Goal: Task Accomplishment & Management: Complete application form

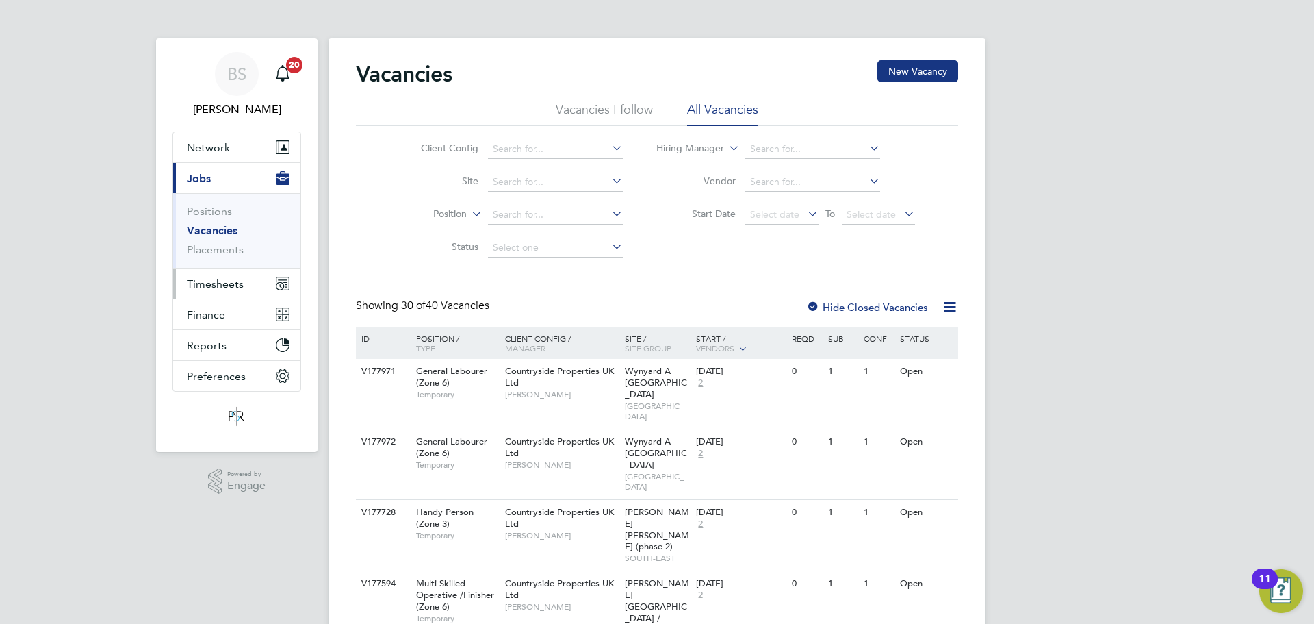
click at [220, 280] on span "Timesheets" at bounding box center [215, 283] width 57 height 13
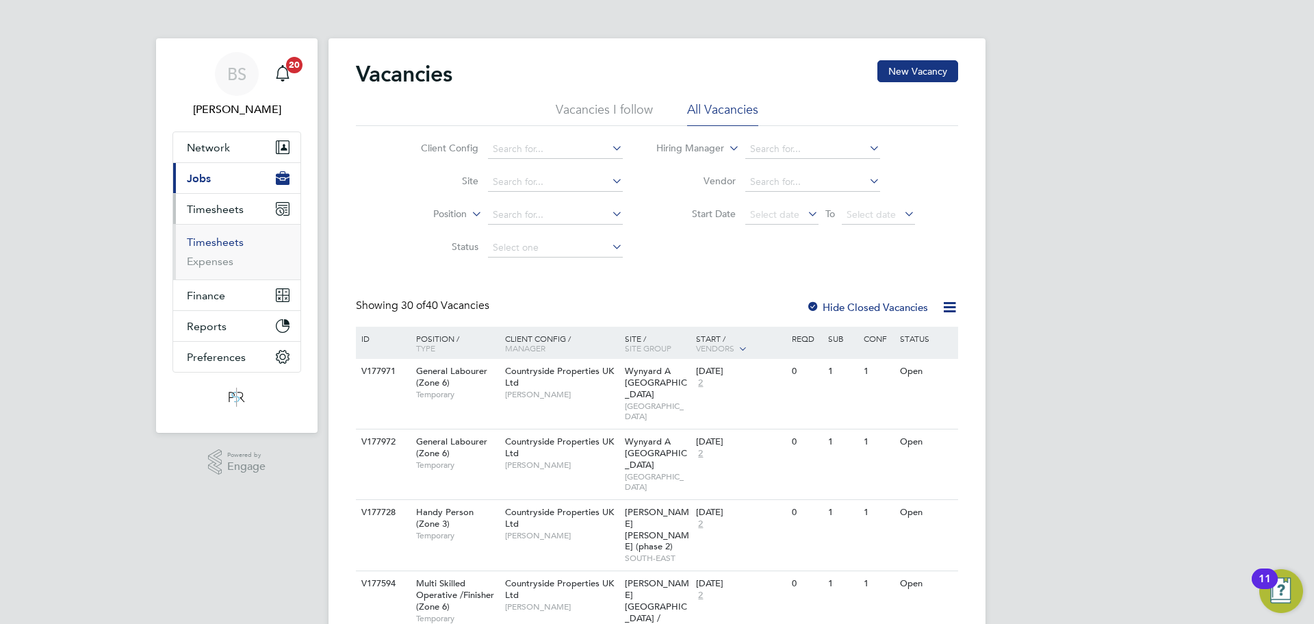
click at [227, 241] on link "Timesheets" at bounding box center [215, 241] width 57 height 13
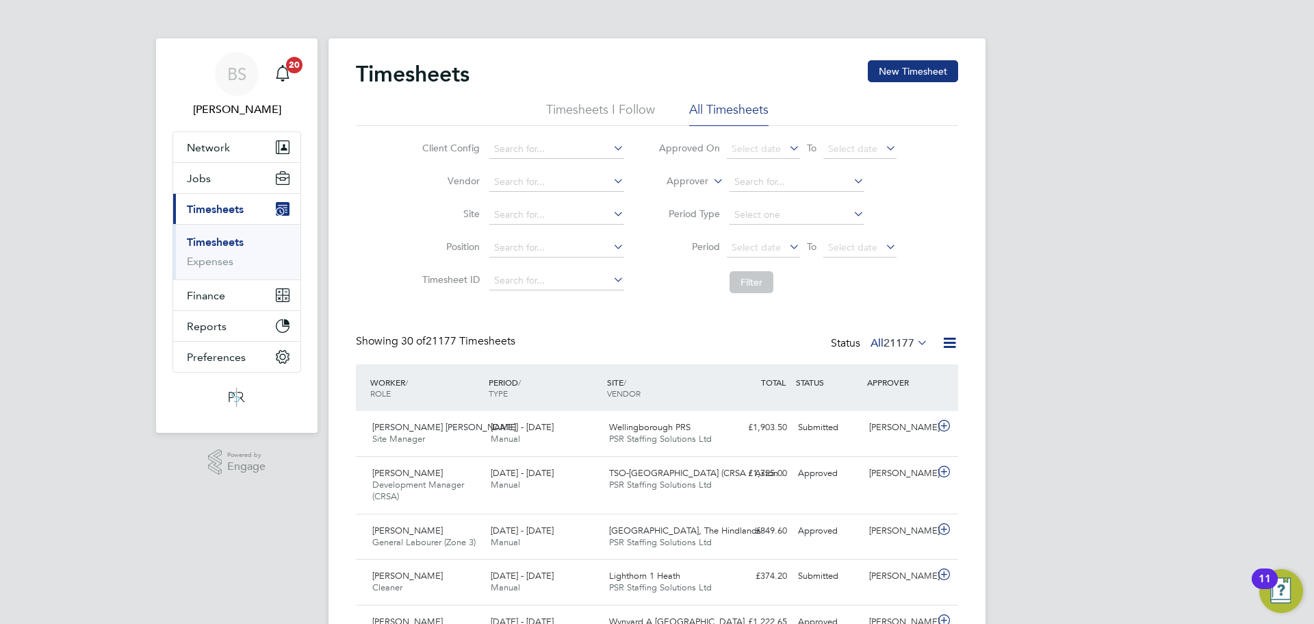
click at [711, 181] on icon at bounding box center [711, 177] width 0 height 12
click at [698, 195] on li "Worker" at bounding box center [675, 197] width 68 height 18
click at [767, 187] on input at bounding box center [797, 182] width 135 height 19
click at [780, 199] on li "[PERSON_NAME]" at bounding box center [796, 201] width 136 height 18
type input "[PERSON_NAME]"
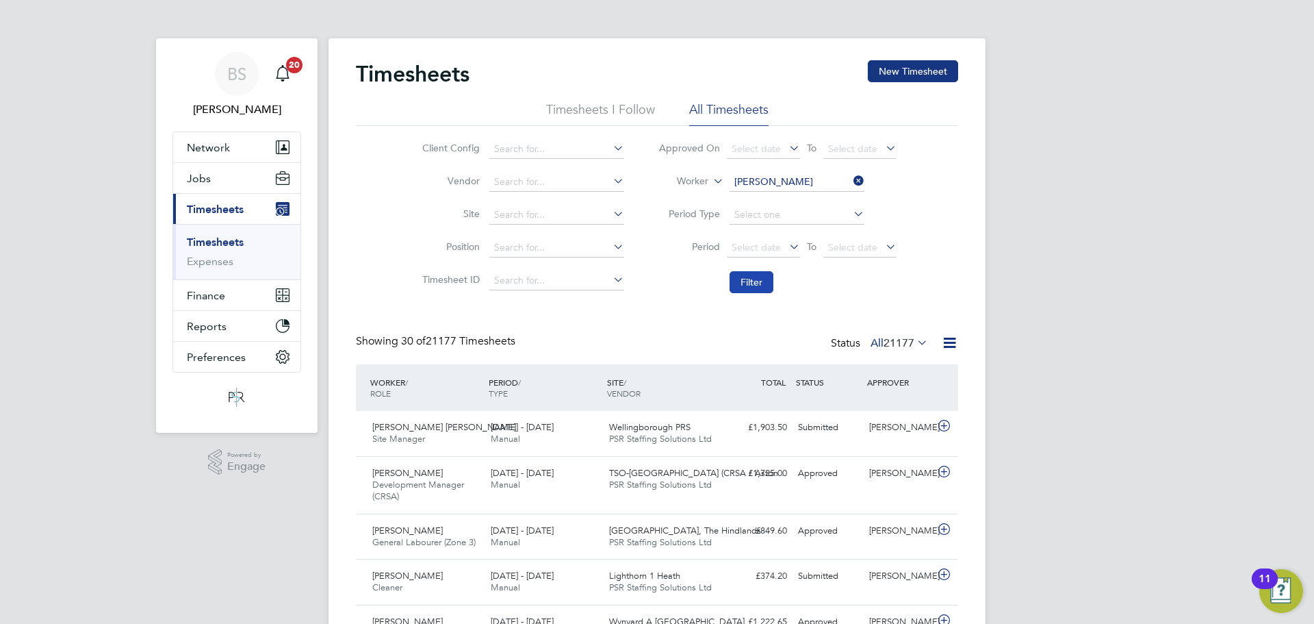
click at [742, 277] on button "Filter" at bounding box center [752, 282] width 44 height 22
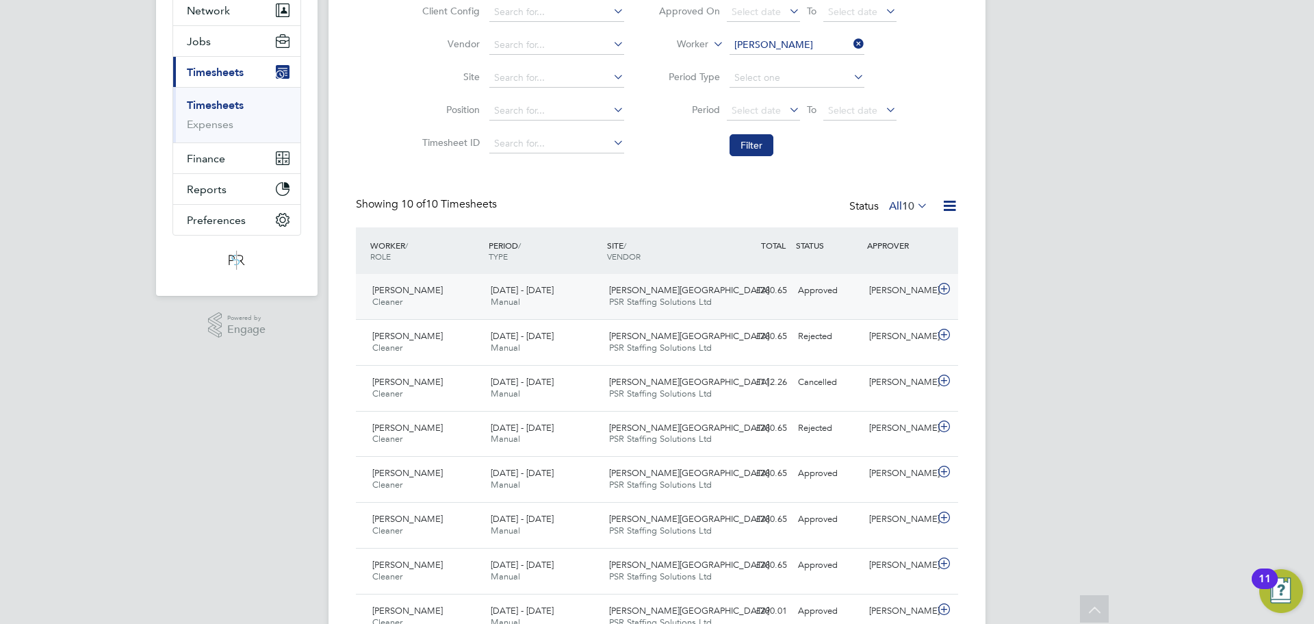
click at [596, 275] on div "[PERSON_NAME] Cleaner [DATE] - [DATE] [DATE] - [DATE] Manual [PERSON_NAME] Gate…" at bounding box center [657, 296] width 602 height 45
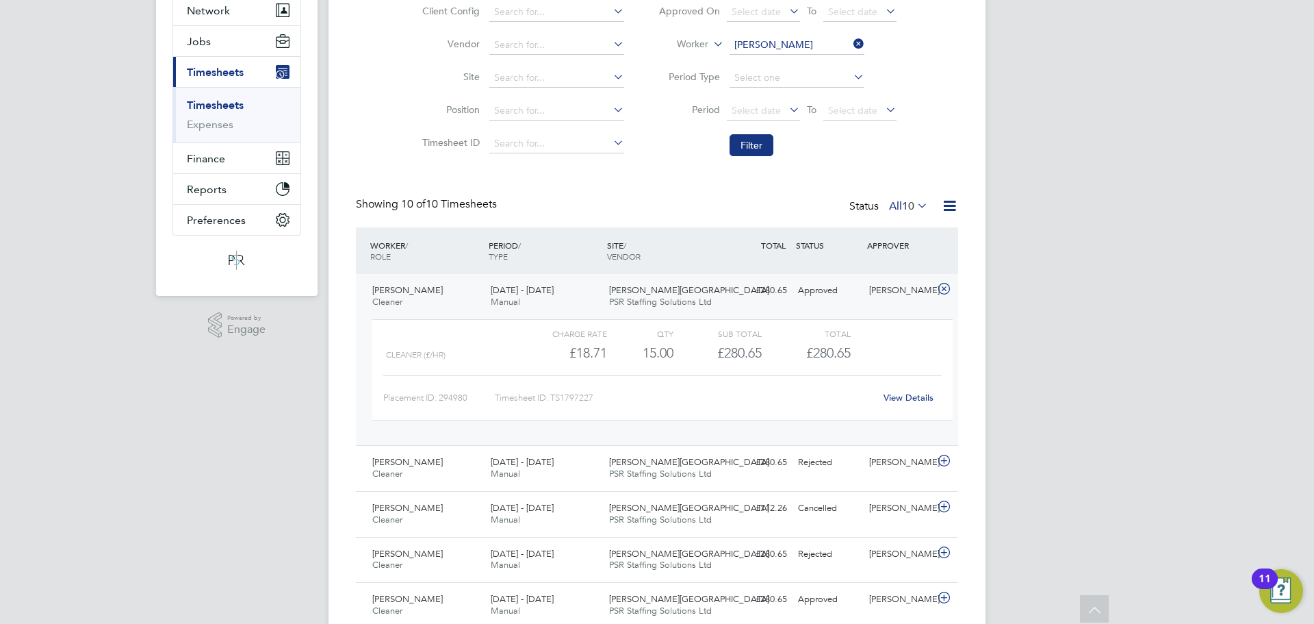
click at [917, 396] on link "View Details" at bounding box center [909, 398] width 50 height 12
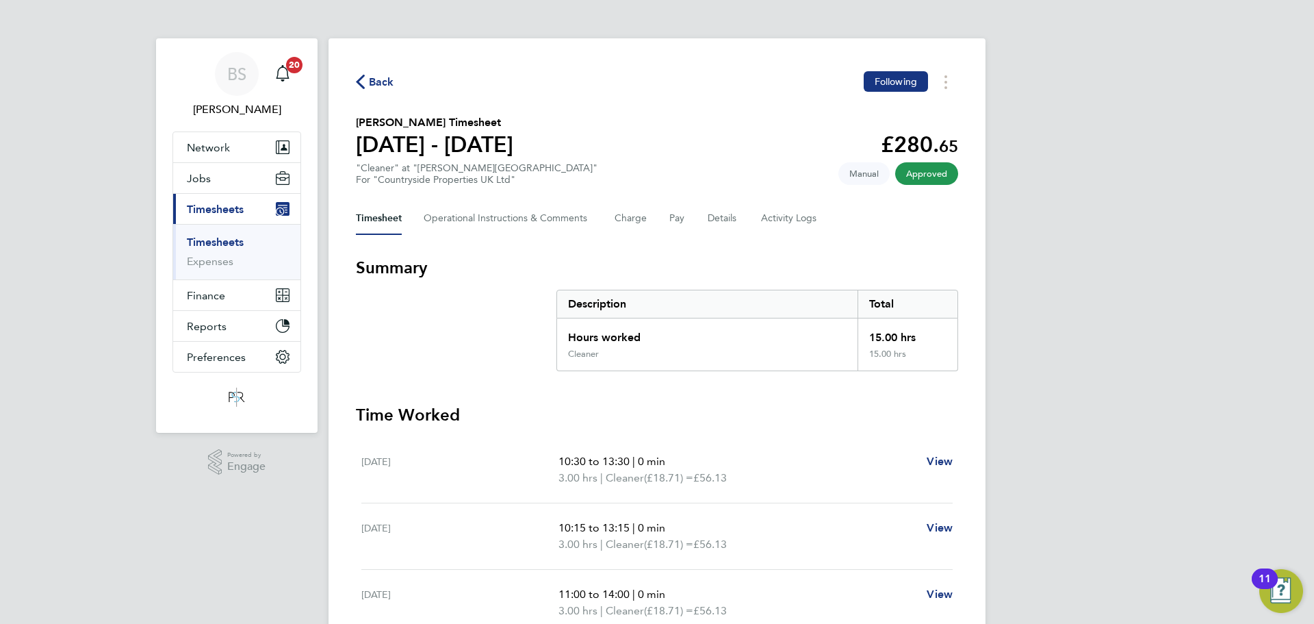
click at [392, 79] on span "Back" at bounding box center [381, 82] width 25 height 16
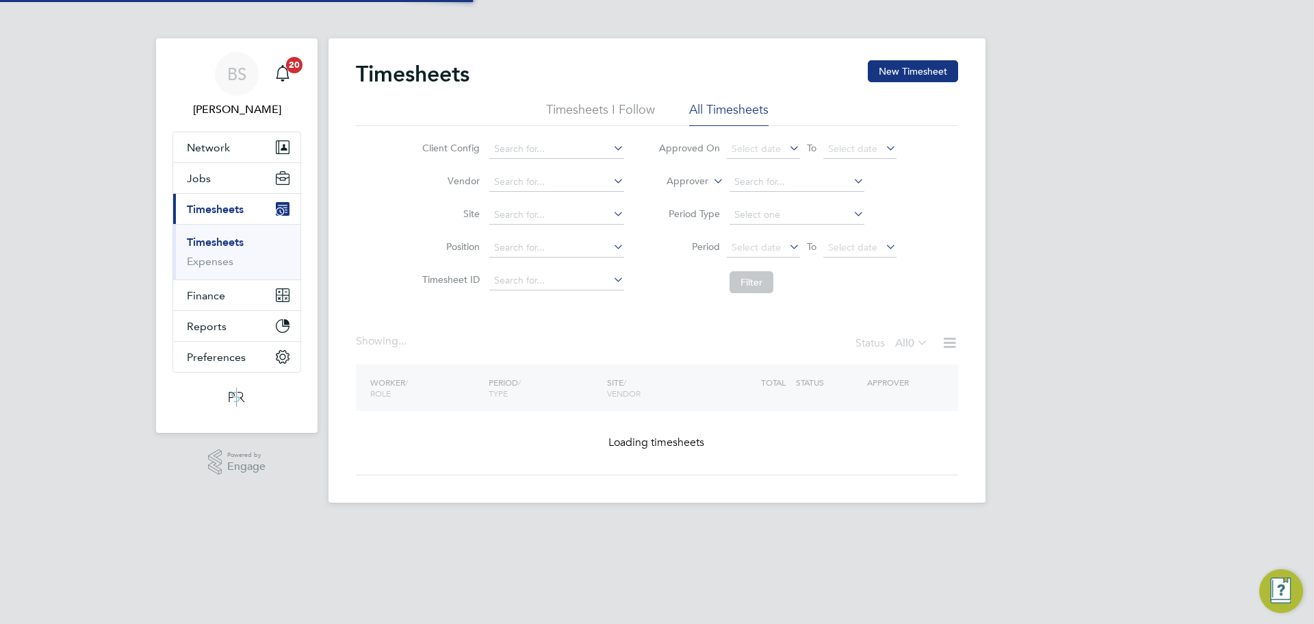
click at [388, 79] on h2 "Timesheets" at bounding box center [413, 73] width 114 height 27
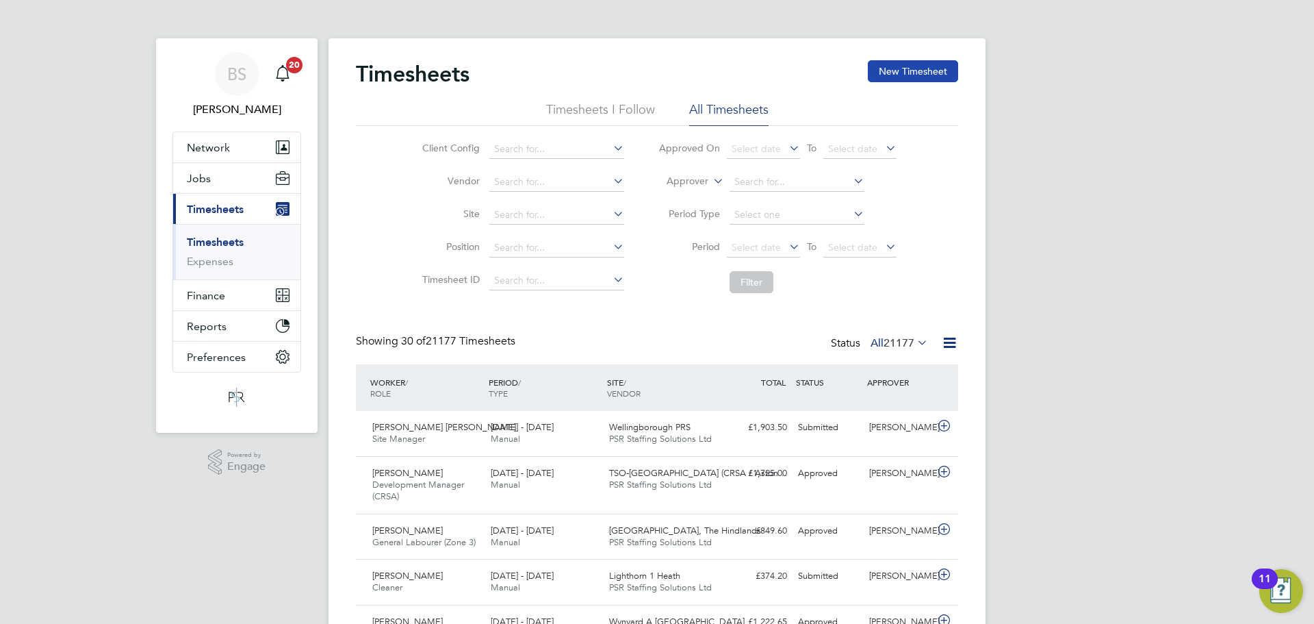
drag, startPoint x: 958, startPoint y: 68, endPoint x: 945, endPoint y: 76, distance: 15.0
click at [952, 63] on button "New Timesheet" at bounding box center [913, 71] width 90 height 22
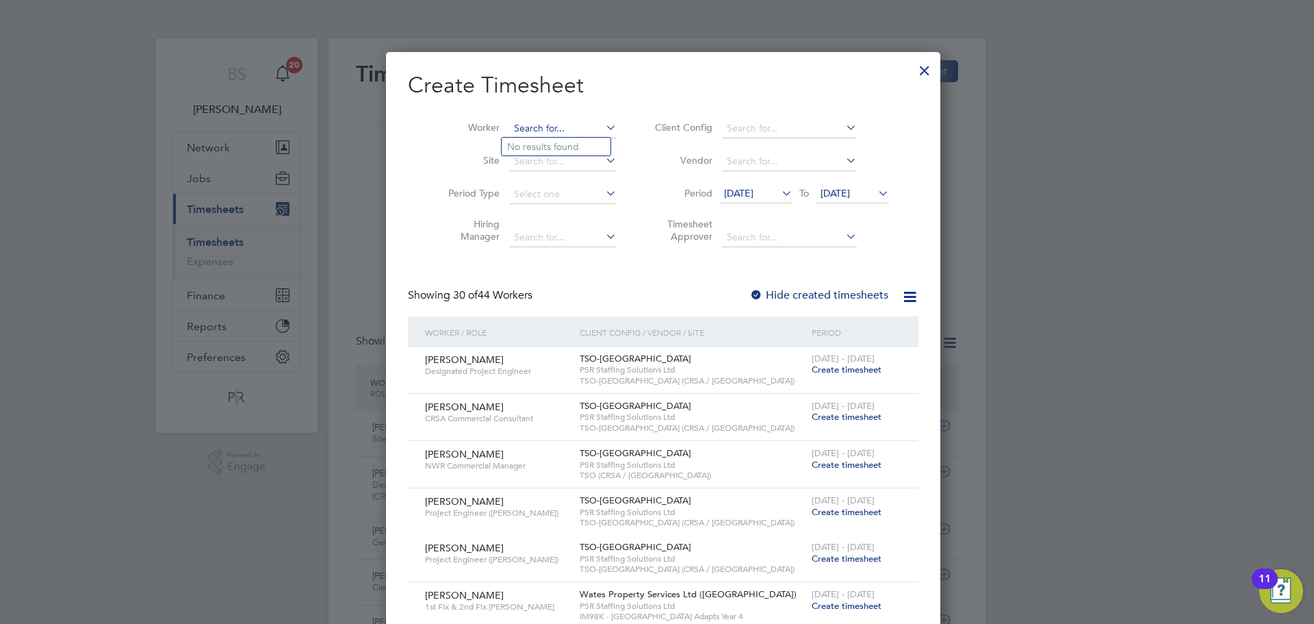
click at [528, 133] on input at bounding box center [562, 128] width 107 height 19
click at [540, 146] on b "Olawale" at bounding box center [526, 147] width 38 height 12
type input "[PERSON_NAME]"
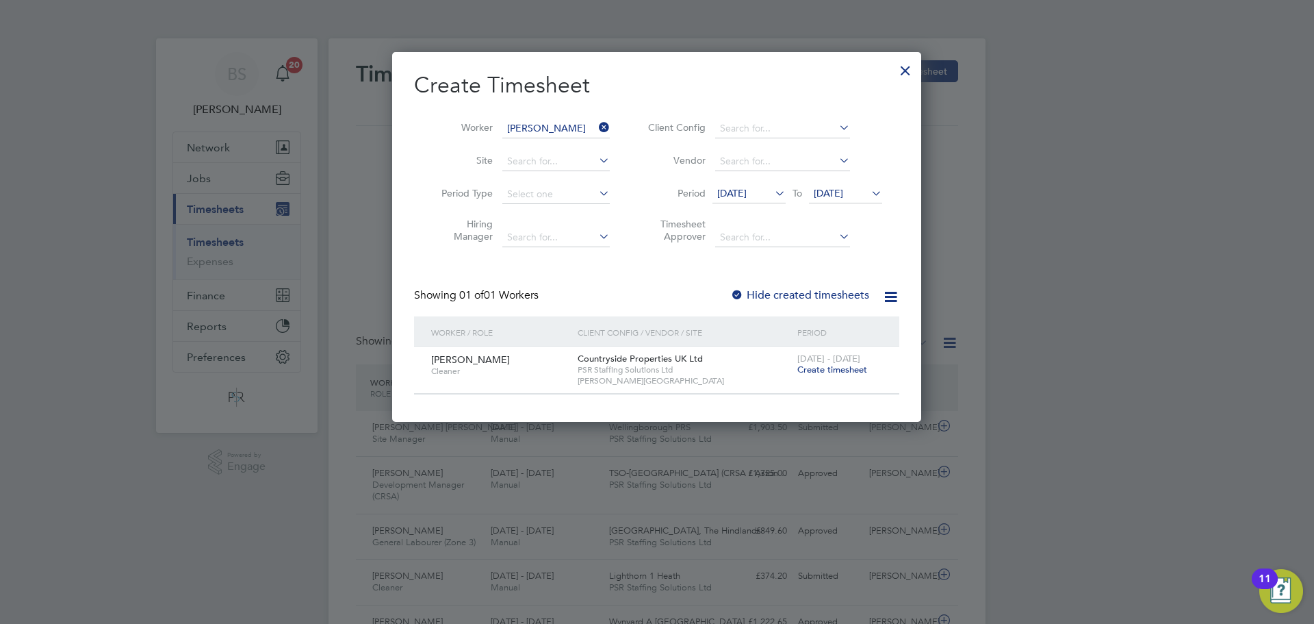
click at [850, 370] on span "Create timesheet" at bounding box center [833, 369] width 70 height 12
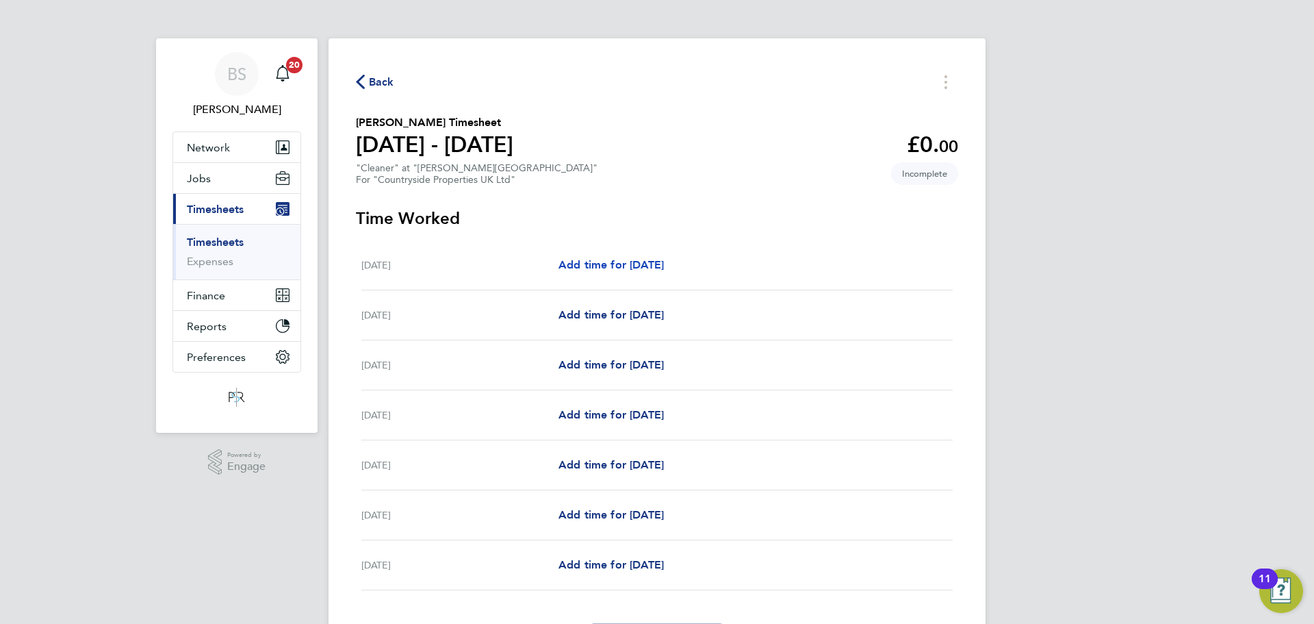
click at [664, 272] on link "Add time for Mon 04 Aug" at bounding box center [611, 265] width 105 height 16
select select "30"
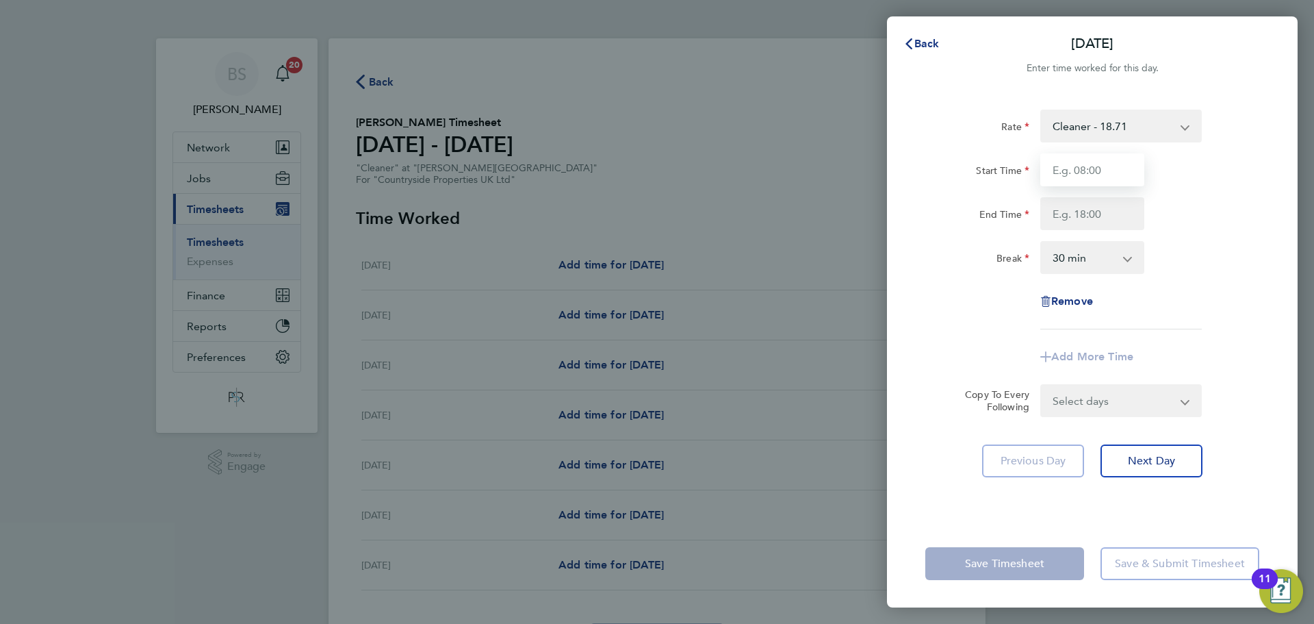
click at [1113, 173] on input "Start Time" at bounding box center [1093, 169] width 104 height 33
type input "11:00"
click at [1060, 208] on input "End Time" at bounding box center [1093, 213] width 104 height 33
type input "14:00"
click at [1266, 238] on div "Rate Cleaner - 18.71 Start Time 11:00 End Time 14:00 Break 0 min 15 min 30 min …" at bounding box center [1092, 306] width 411 height 426
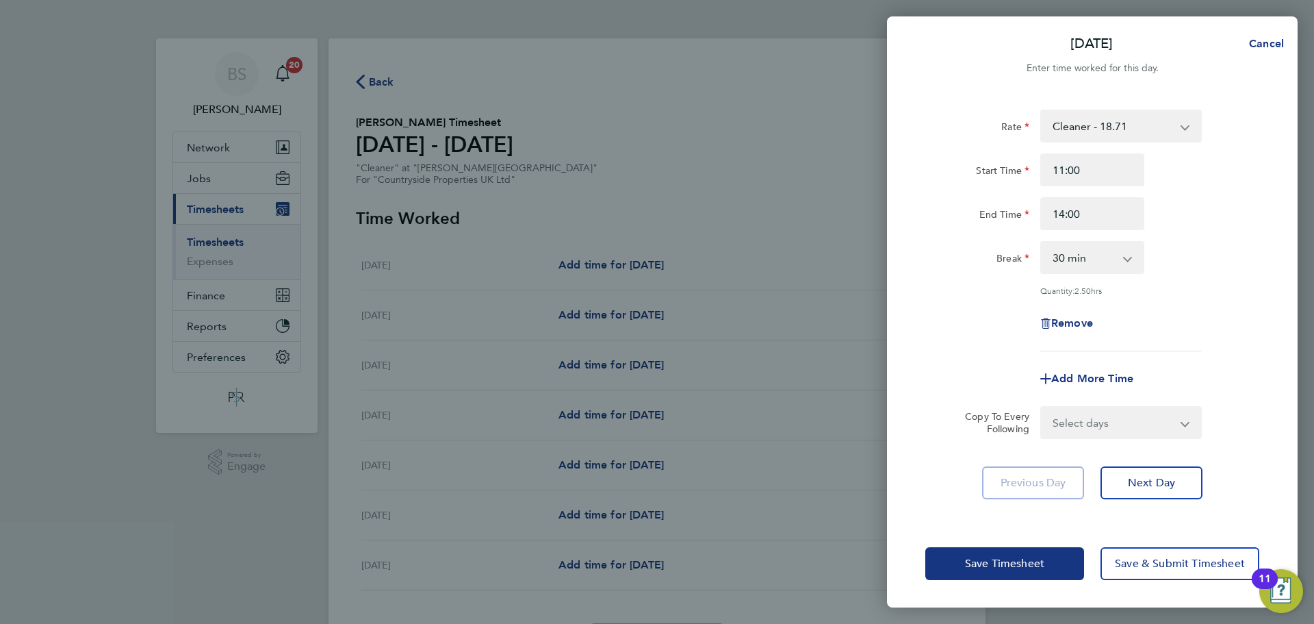
drag, startPoint x: 1097, startPoint y: 259, endPoint x: 1088, endPoint y: 272, distance: 15.8
click at [1097, 259] on select "0 min 15 min 30 min 45 min 60 min 75 min 90 min" at bounding box center [1084, 257] width 85 height 30
select select "0"
click at [1042, 242] on select "0 min 15 min 30 min 45 min 60 min 75 min 90 min" at bounding box center [1084, 257] width 85 height 30
drag, startPoint x: 1082, startPoint y: 424, endPoint x: 1072, endPoint y: 434, distance: 14.0
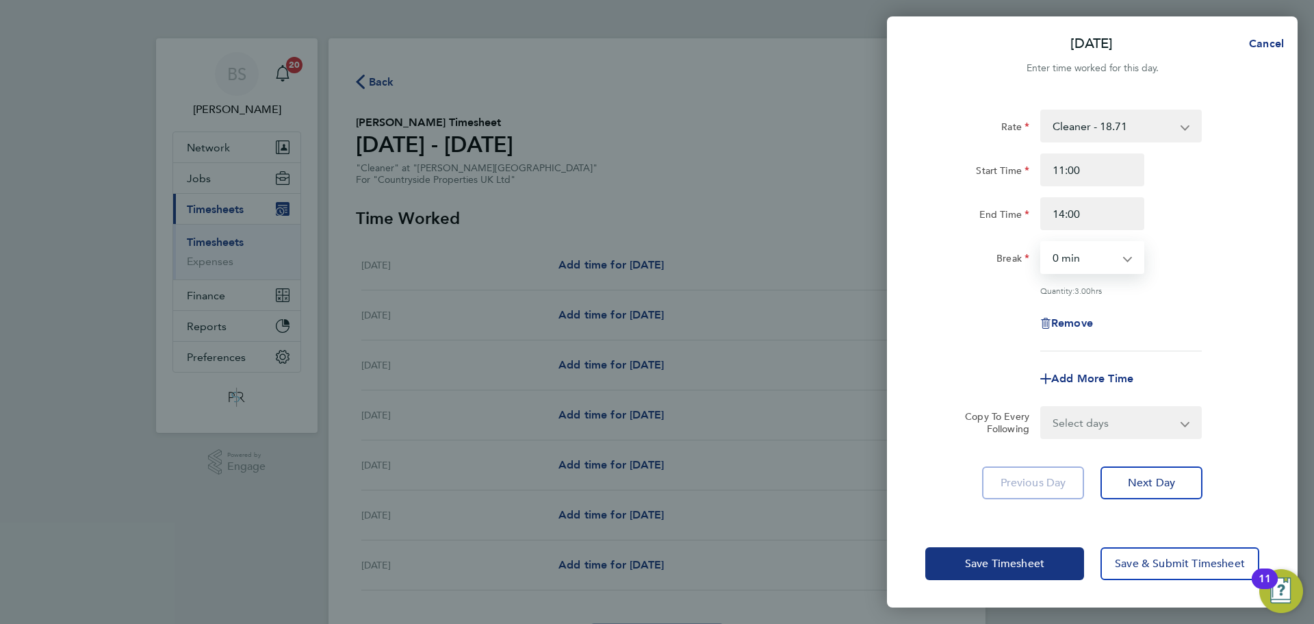
click at [1082, 424] on select "Select days Day Weekday (Mon-Fri) Weekend (Sat-Sun) Tuesday Wednesday Thursday …" at bounding box center [1114, 422] width 144 height 30
select select "WEEKDAY"
click at [1042, 407] on select "Select days Day Weekday (Mon-Fri) Weekend (Sat-Sun) Tuesday Wednesday Thursday …" at bounding box center [1114, 422] width 144 height 30
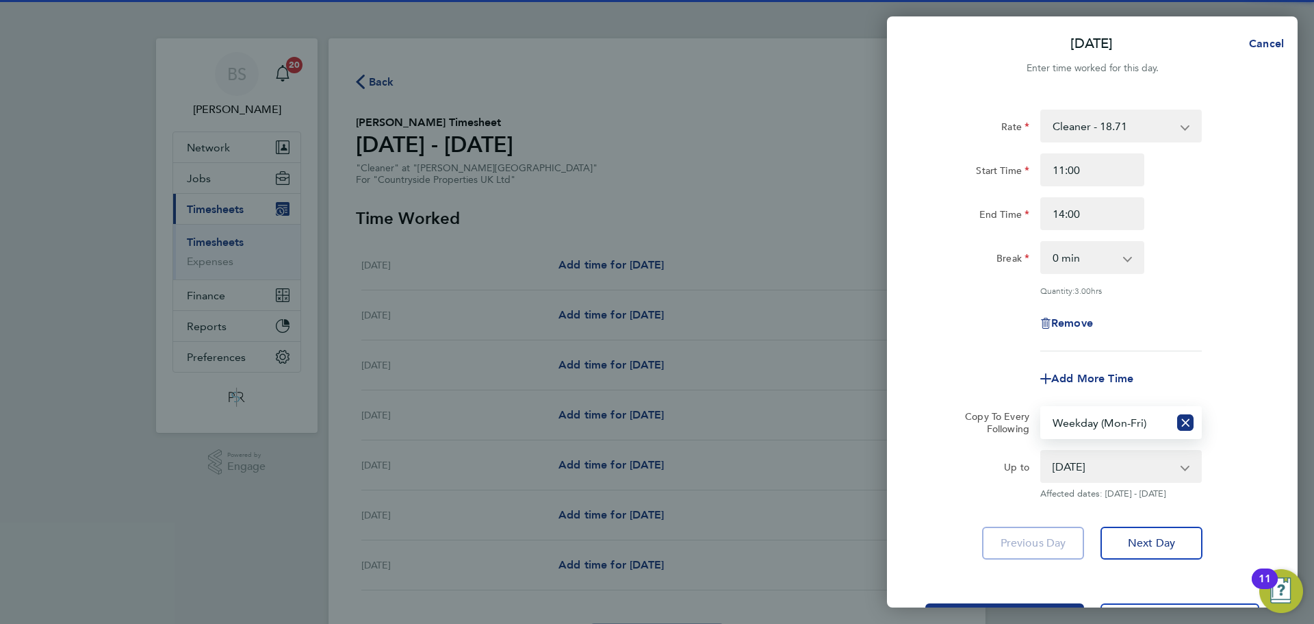
drag, startPoint x: 1093, startPoint y: 471, endPoint x: 1088, endPoint y: 478, distance: 8.4
click at [1093, 471] on select "05 Aug 2025 06 Aug 2025 07 Aug 2025 08 Aug 2025 09 Aug 2025 10 Aug 2025" at bounding box center [1113, 466] width 142 height 30
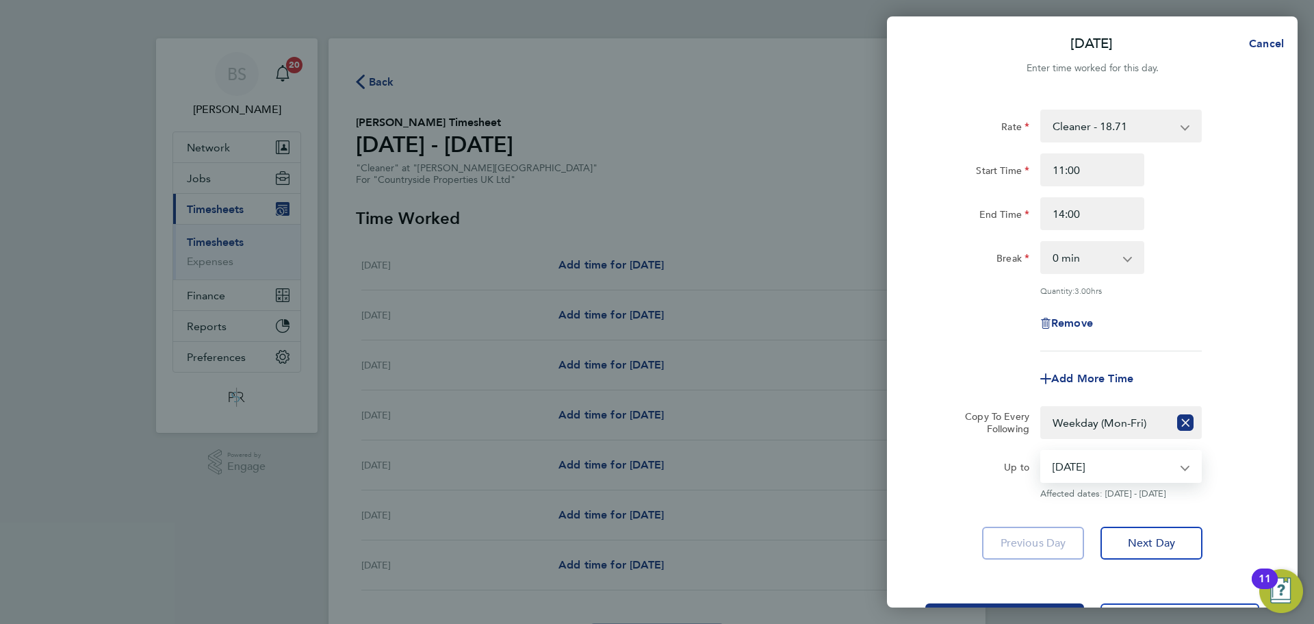
select select "2025-08-08"
click at [1042, 451] on select "05 Aug 2025 06 Aug 2025 07 Aug 2025 08 Aug 2025 09 Aug 2025 10 Aug 2025" at bounding box center [1113, 466] width 142 height 30
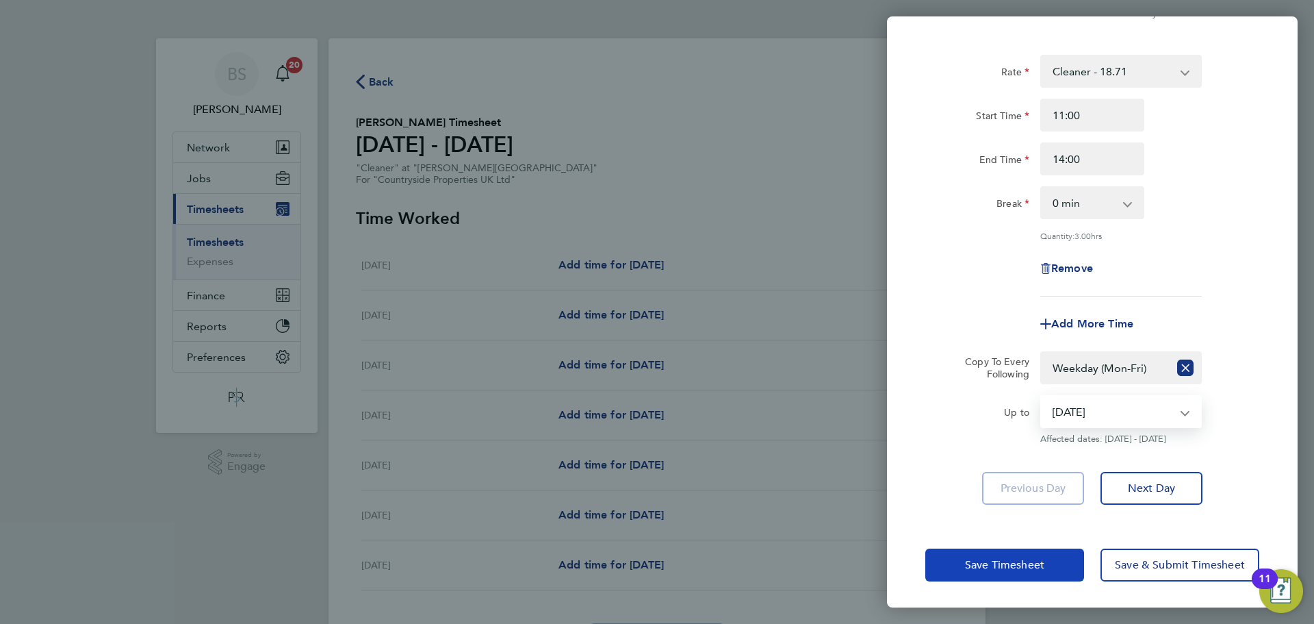
click at [993, 562] on span "Save Timesheet" at bounding box center [1004, 565] width 79 height 14
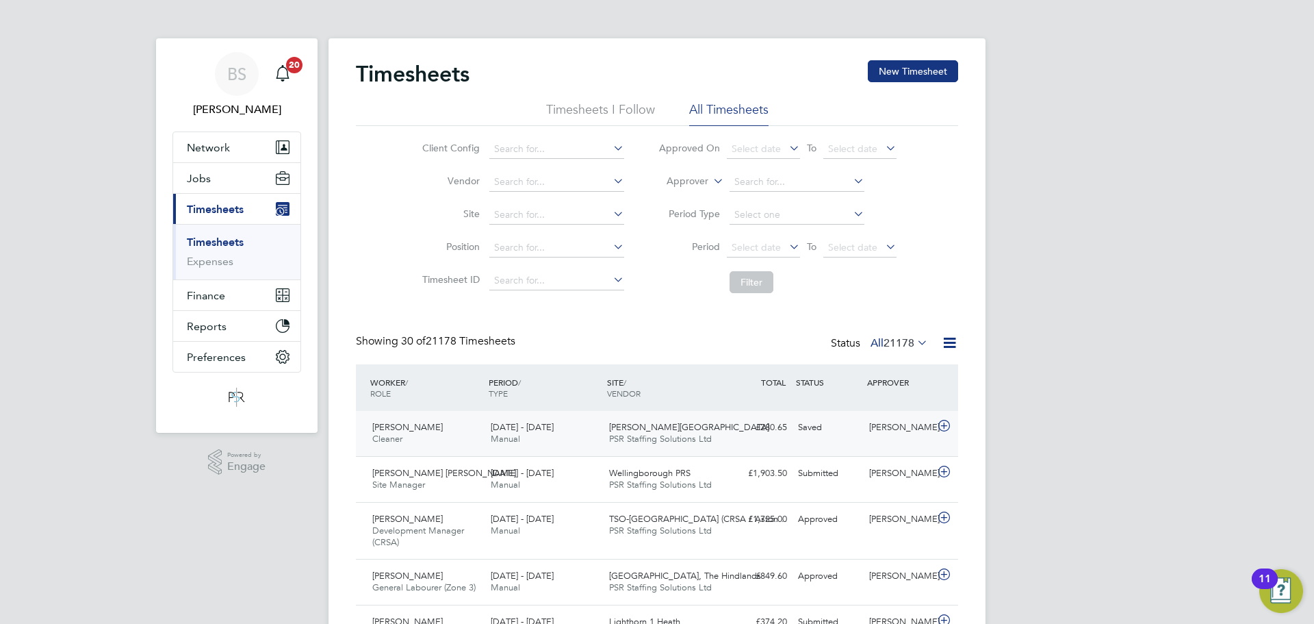
click at [581, 428] on div "[DATE] - [DATE] Manual" at bounding box center [544, 433] width 118 height 34
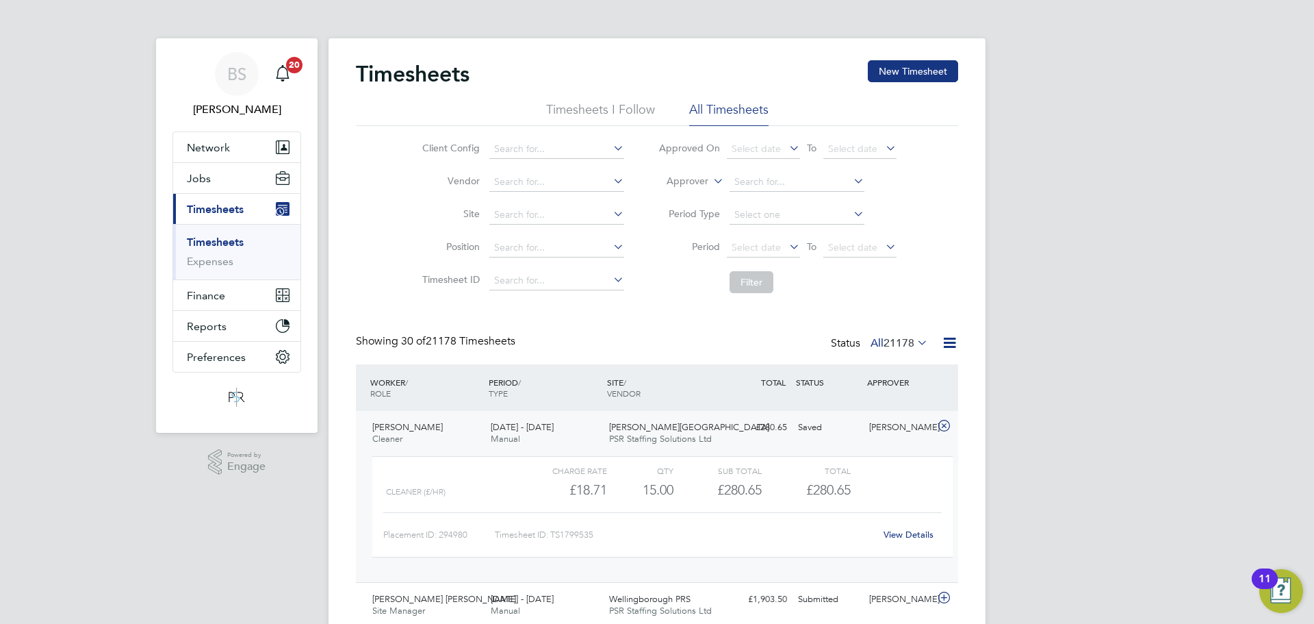
click at [896, 541] on div "View Details" at bounding box center [908, 535] width 67 height 22
click at [907, 535] on link "View Details" at bounding box center [909, 534] width 50 height 12
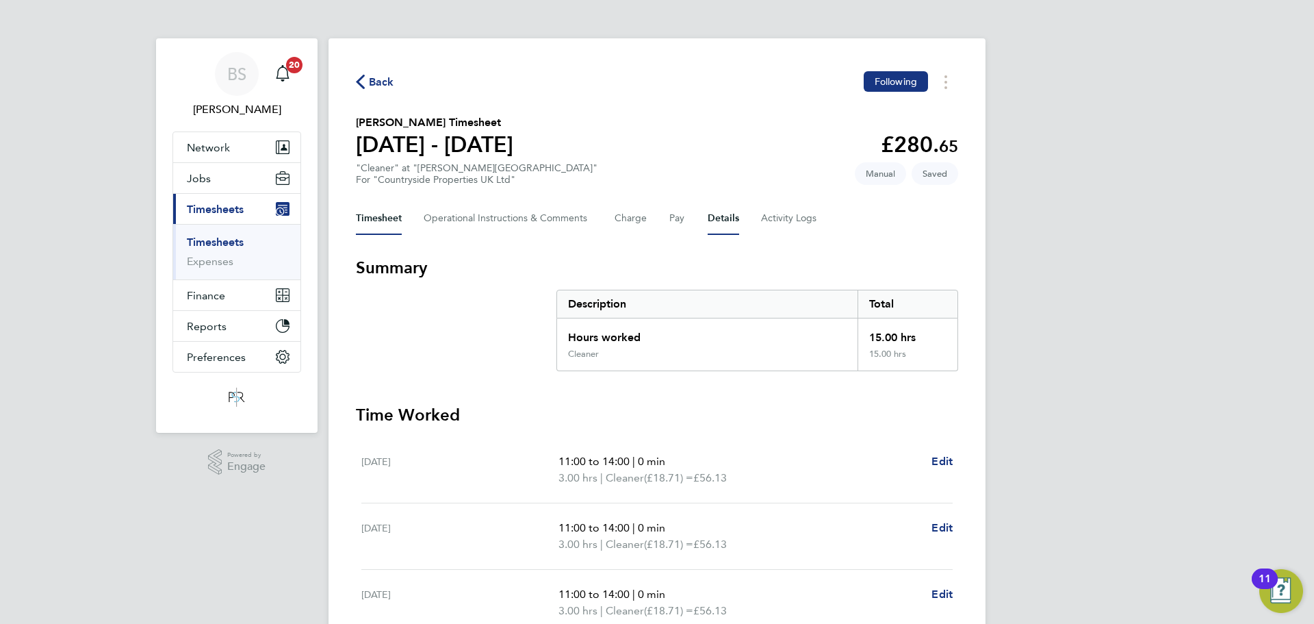
click at [708, 222] on button "Details" at bounding box center [723, 218] width 31 height 33
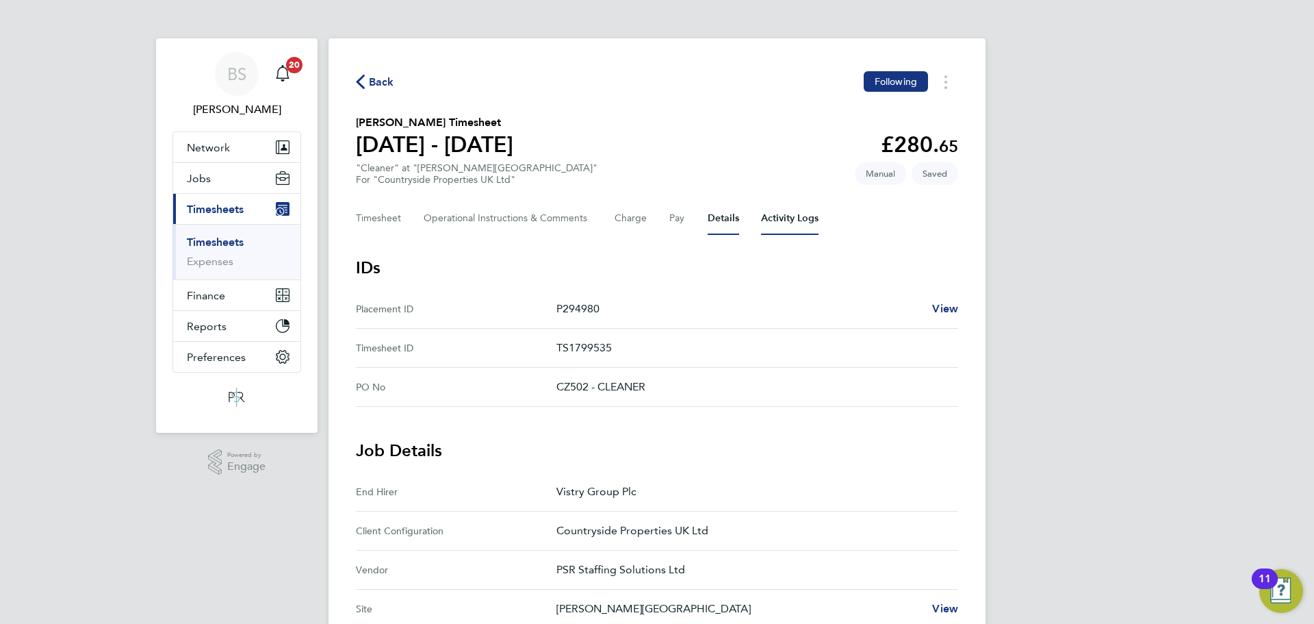
click at [806, 208] on Logs-tab "Activity Logs" at bounding box center [790, 218] width 58 height 33
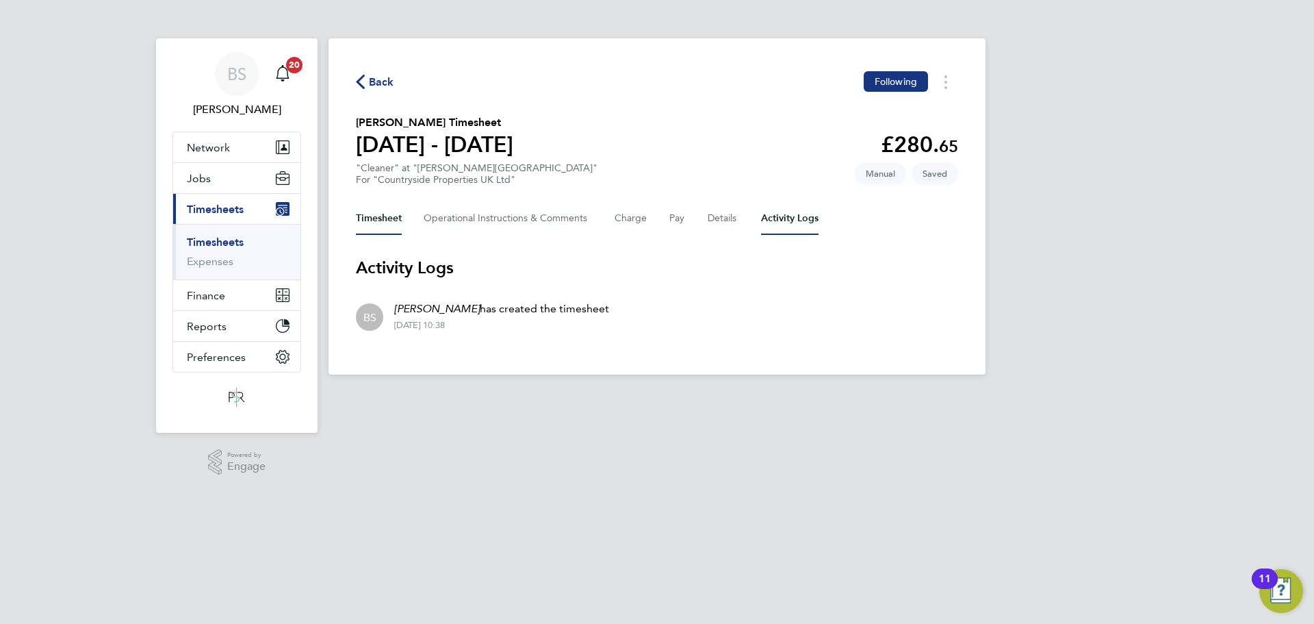
click at [385, 227] on button "Timesheet" at bounding box center [379, 218] width 46 height 33
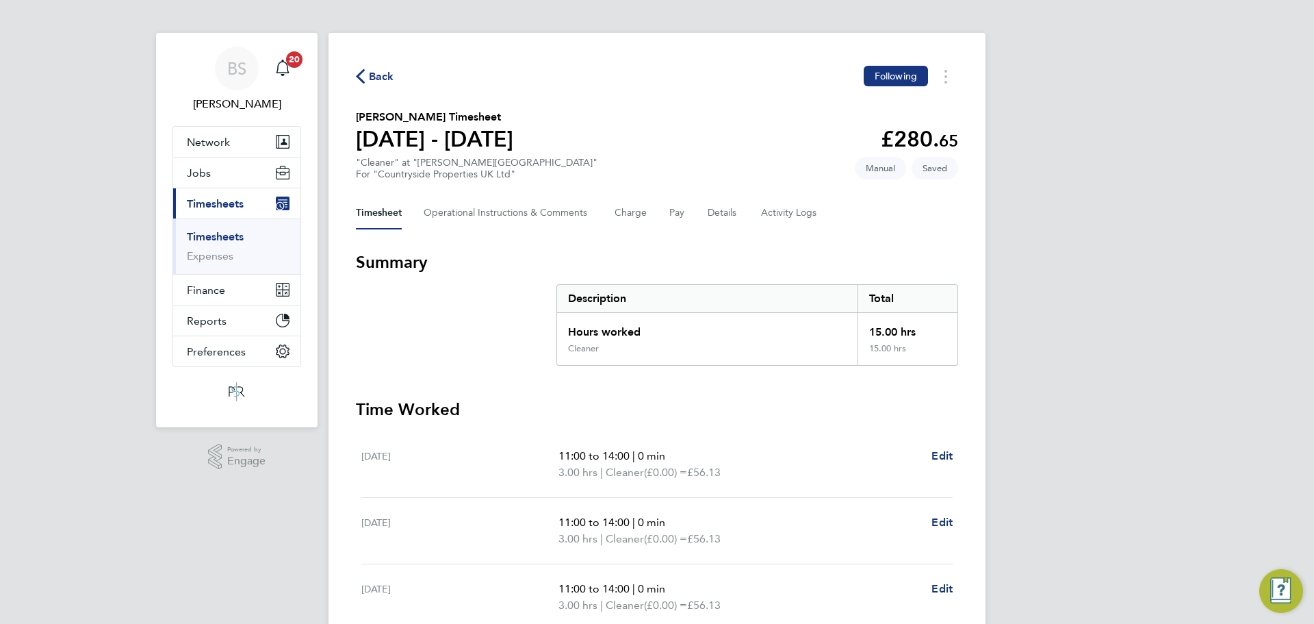
scroll to position [366, 0]
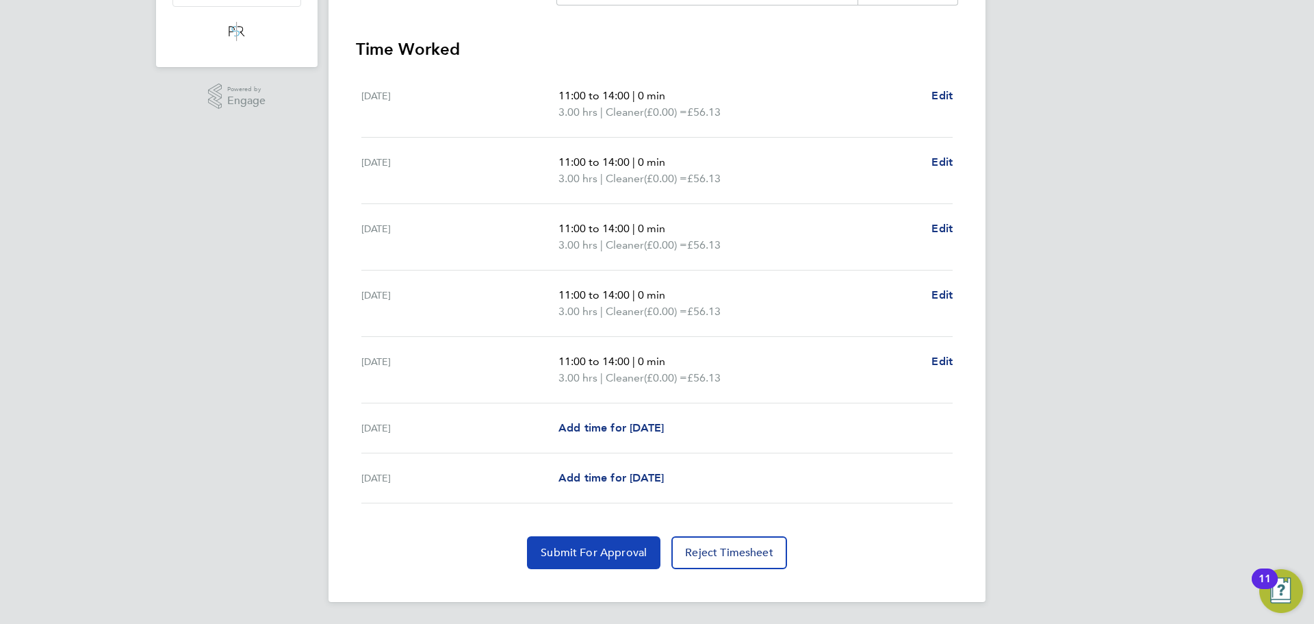
click at [613, 551] on span "Submit For Approval" at bounding box center [594, 553] width 106 height 14
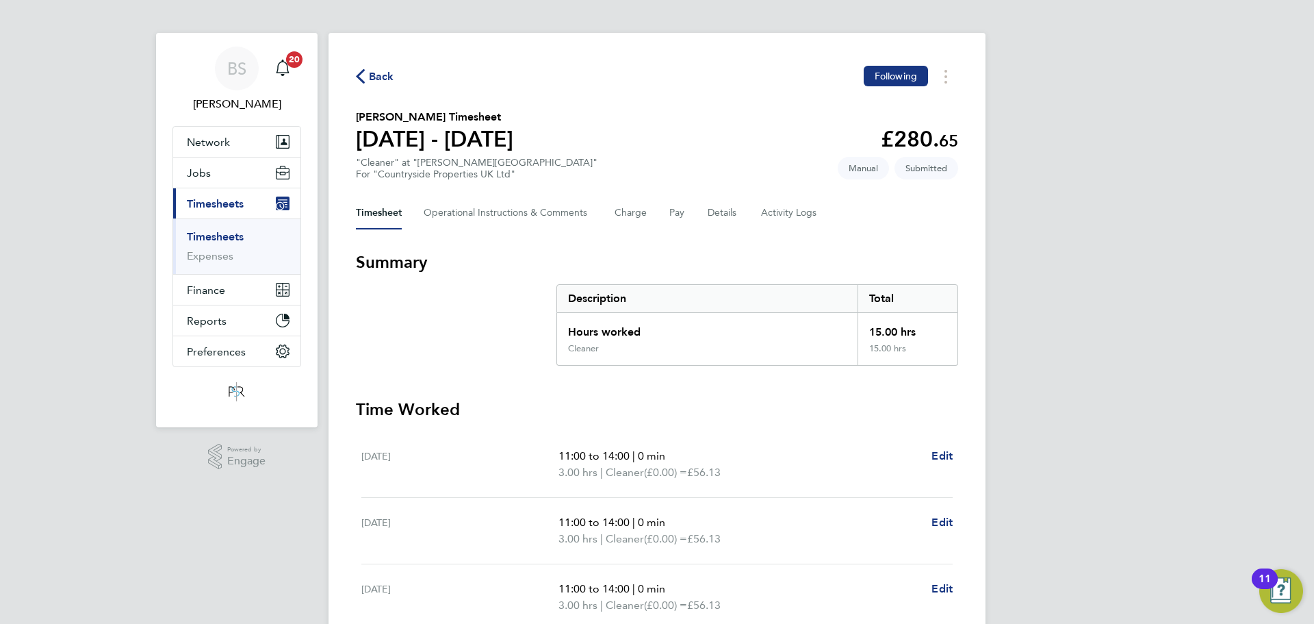
scroll to position [0, 0]
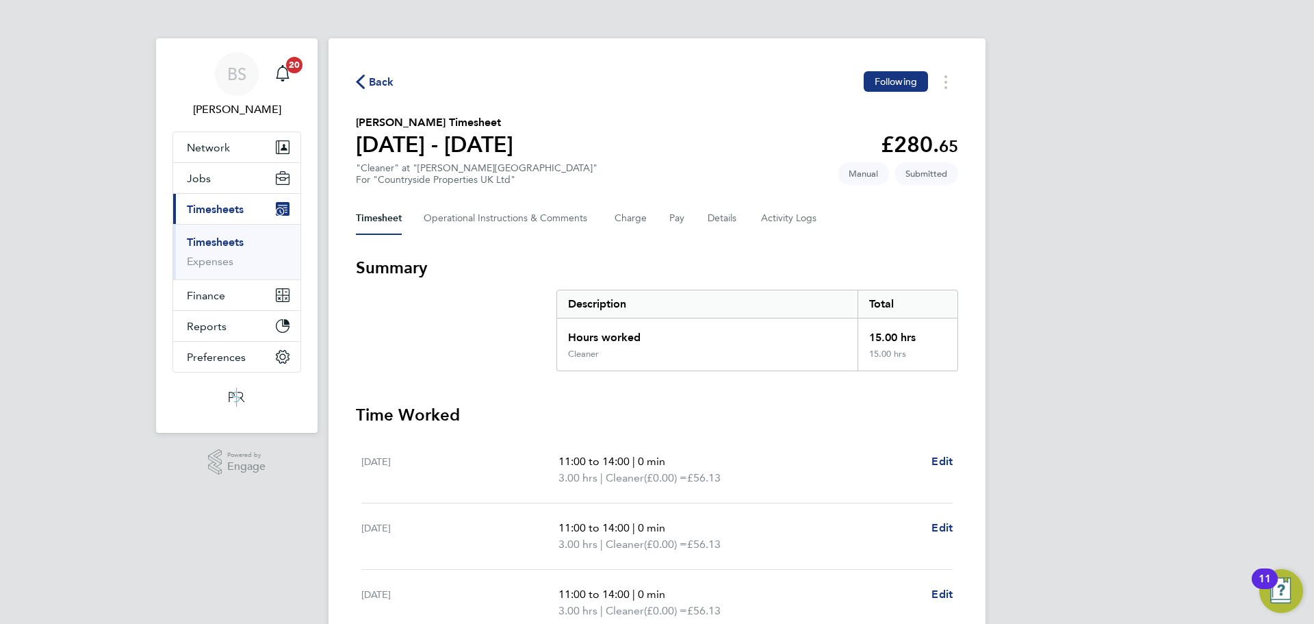
click at [379, 79] on span "Back" at bounding box center [381, 82] width 25 height 16
click at [233, 245] on link "Timesheets" at bounding box center [215, 241] width 57 height 13
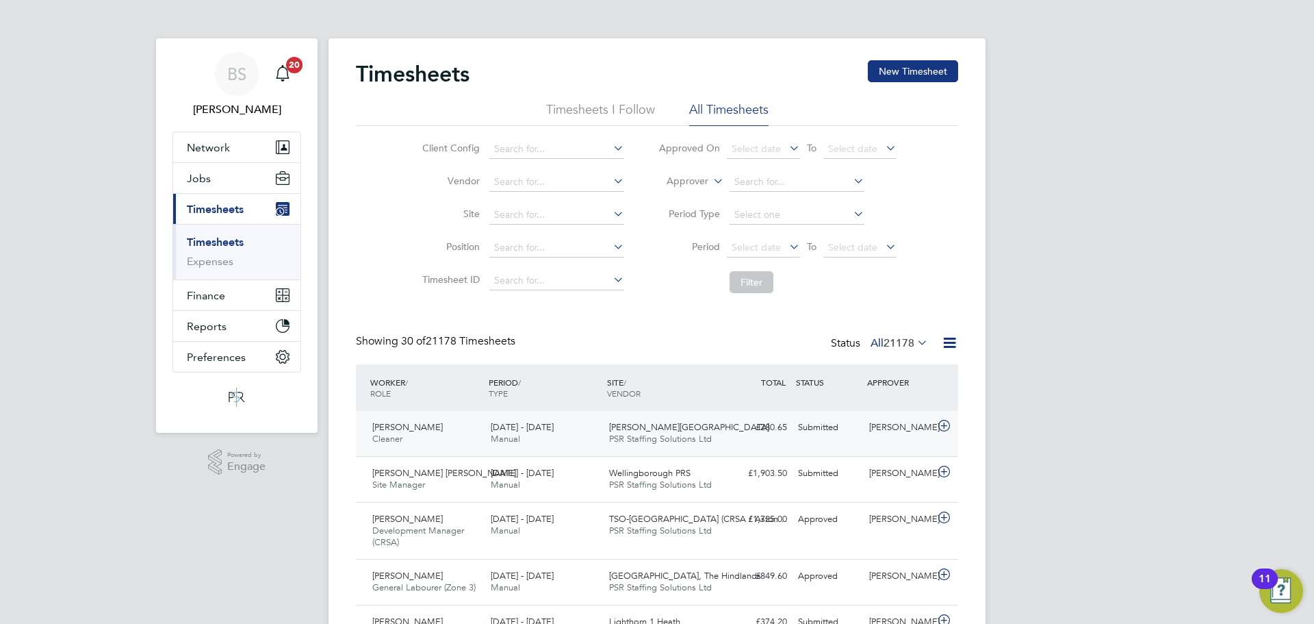
click at [568, 421] on div "4 - 10 Aug 2025 Manual" at bounding box center [544, 433] width 118 height 34
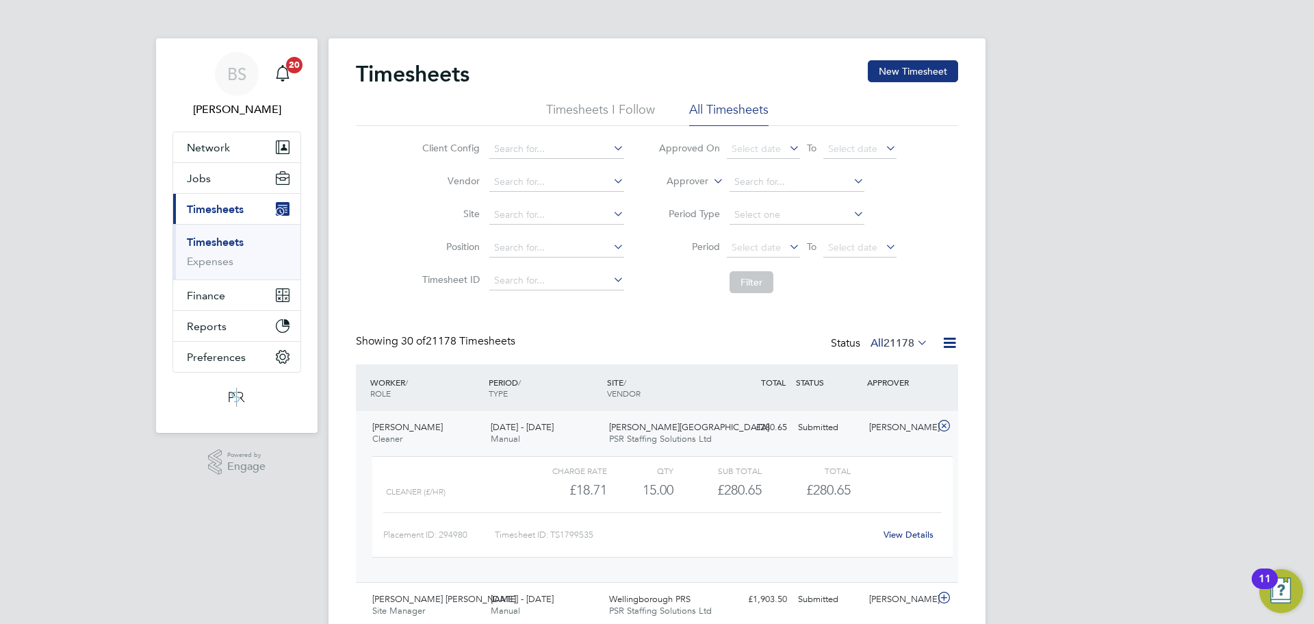
click at [561, 425] on div "4 - 10 Aug 2025 Manual" at bounding box center [544, 433] width 118 height 34
